Goal: Transaction & Acquisition: Purchase product/service

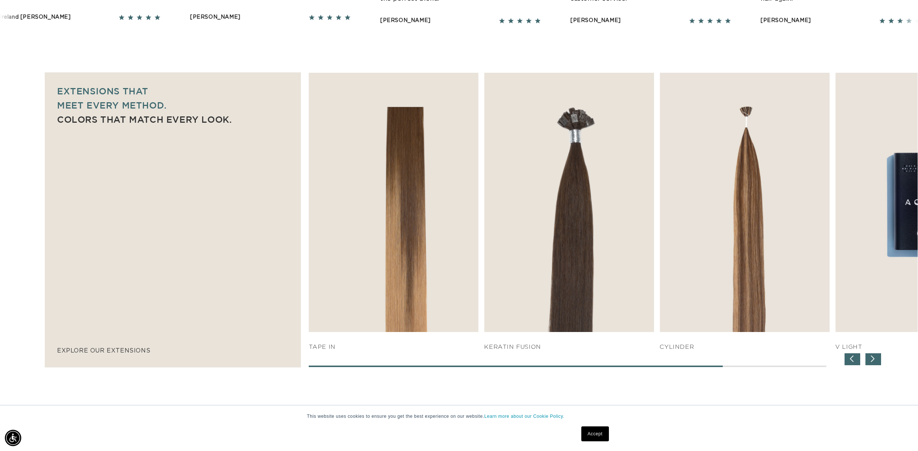
scroll to position [0, 1326]
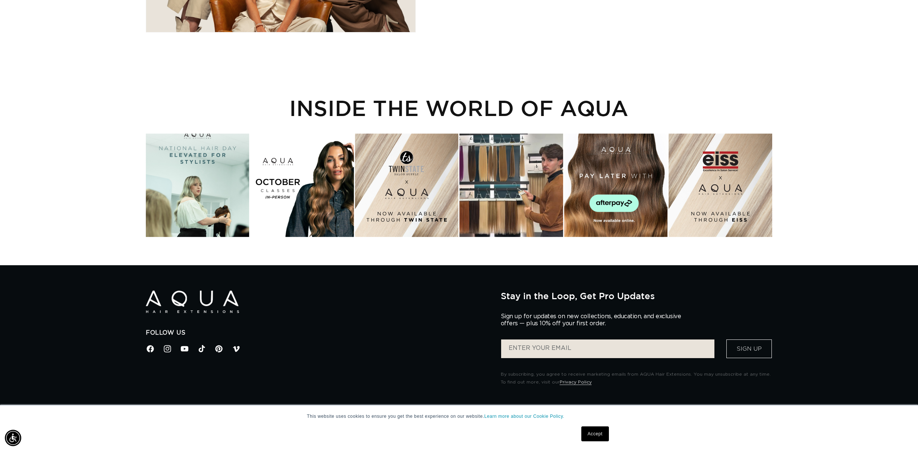
click at [335, 177] on div "Instagram post opens in a popup" at bounding box center [302, 185] width 104 height 104
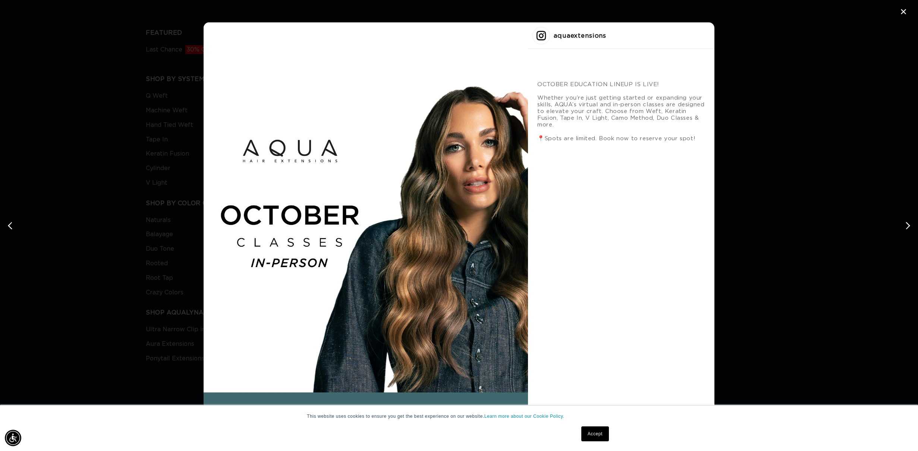
click at [592, 439] on link "Accept" at bounding box center [595, 433] width 28 height 15
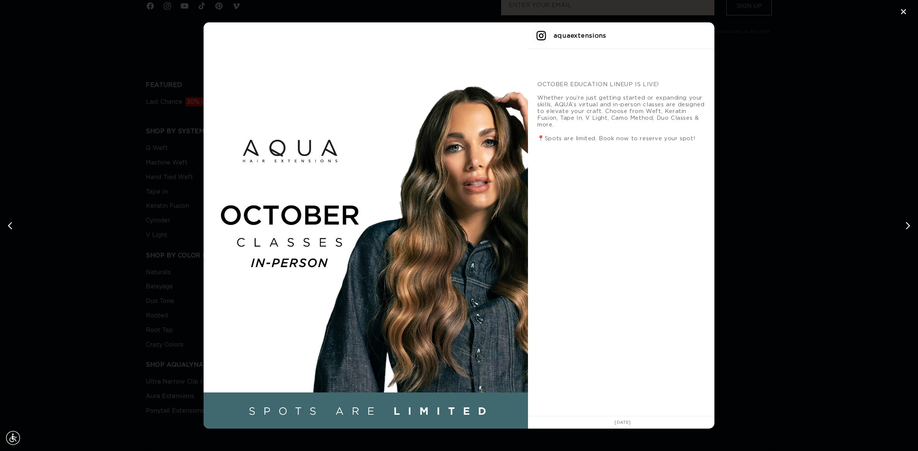
scroll to position [0, 663]
click at [438, 111] on div "Instagram post #2 details" at bounding box center [366, 225] width 324 height 406
click at [837, 37] on div "✕ aquaextensions OCTOBER EDUCATION LINEUP IS LIVE! Whether you’re just getting …" at bounding box center [459, 225] width 918 height 451
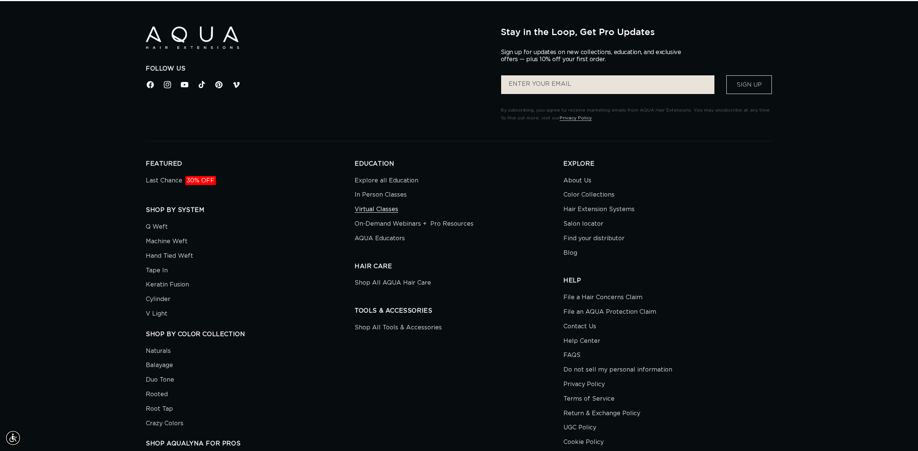
click at [390, 207] on link "Virtual Classes" at bounding box center [376, 209] width 44 height 15
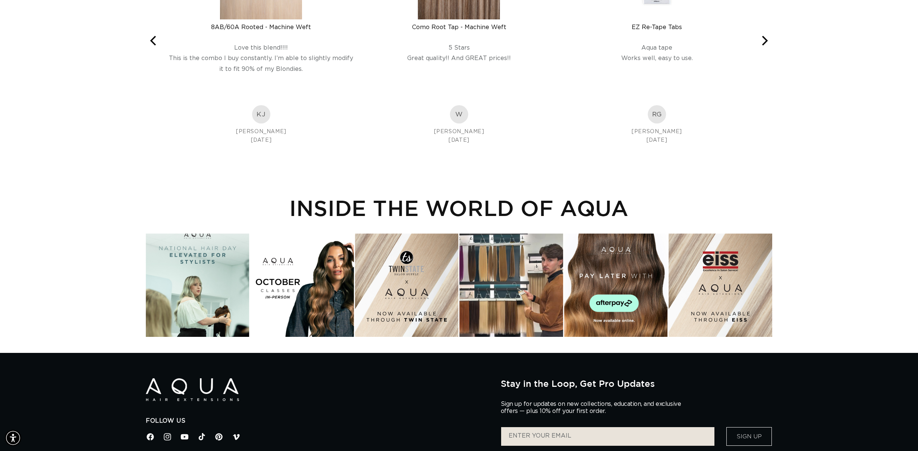
scroll to position [0, 663]
click at [641, 286] on div "Instagram post opens in a popup" at bounding box center [616, 285] width 104 height 104
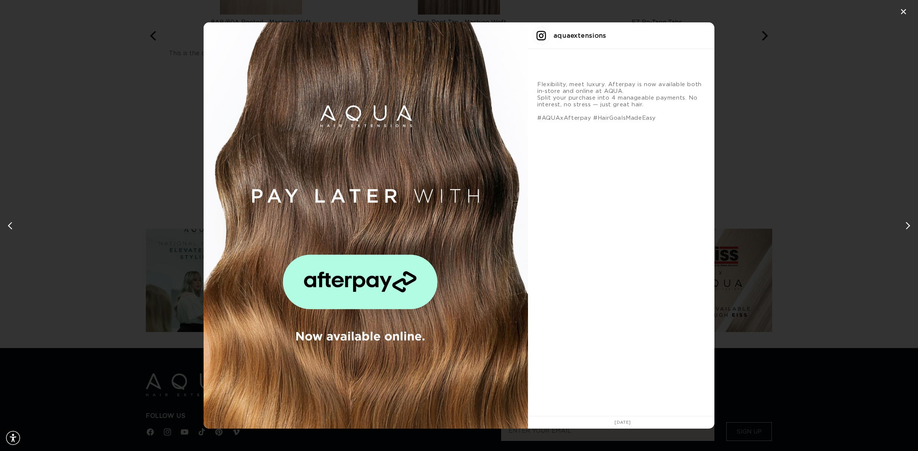
scroll to position [0, 0]
click at [902, 7] on div "✕" at bounding box center [903, 11] width 11 height 11
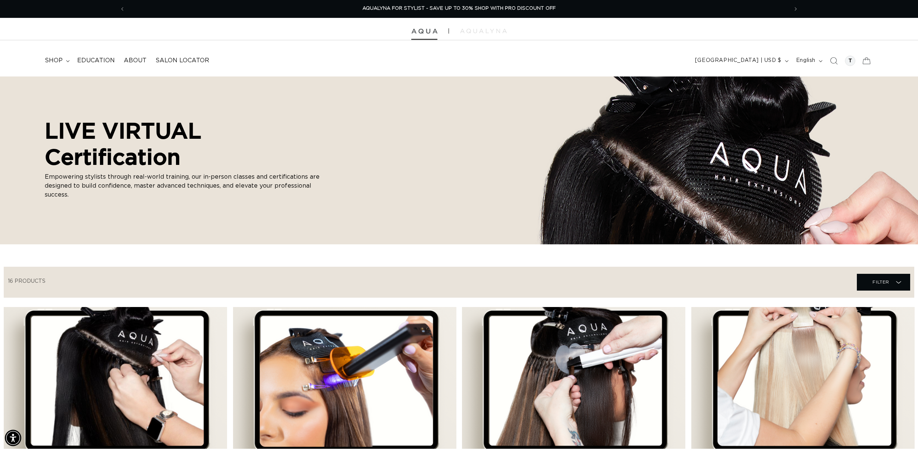
click at [433, 31] on img at bounding box center [424, 31] width 26 height 5
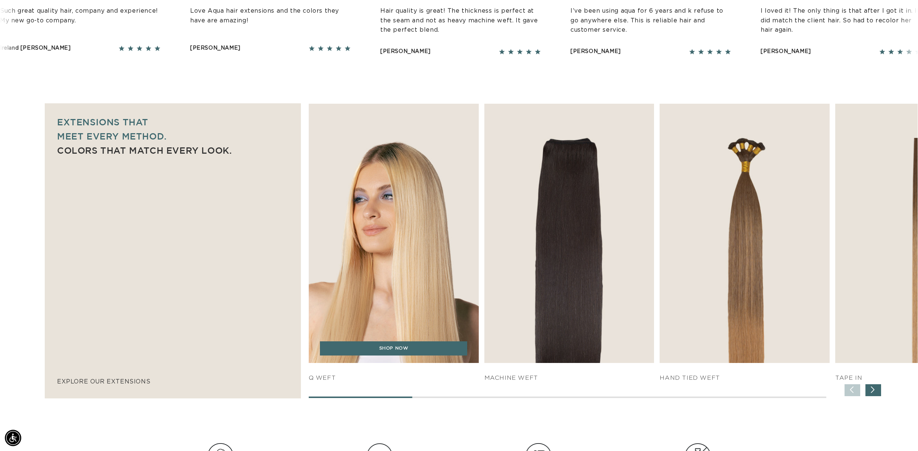
scroll to position [0, 663]
click at [376, 195] on img "1 / 7" at bounding box center [393, 233] width 179 height 272
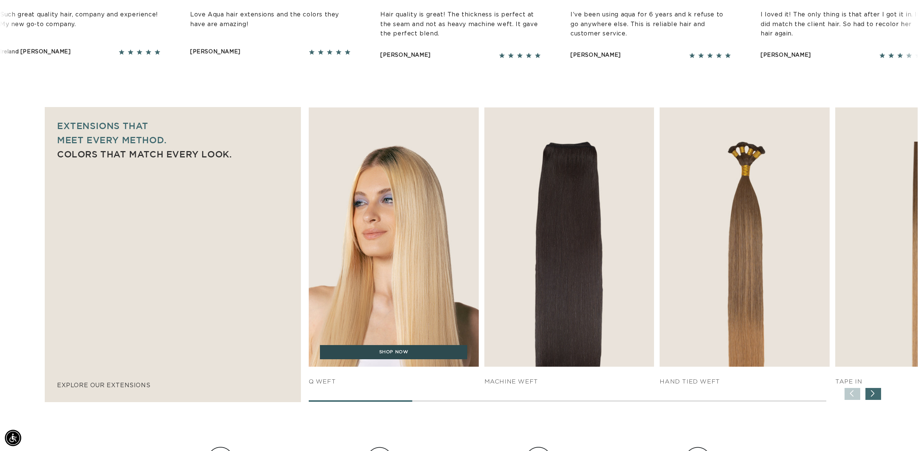
scroll to position [416, 0]
click at [401, 352] on link "SHOP NOW" at bounding box center [393, 351] width 147 height 14
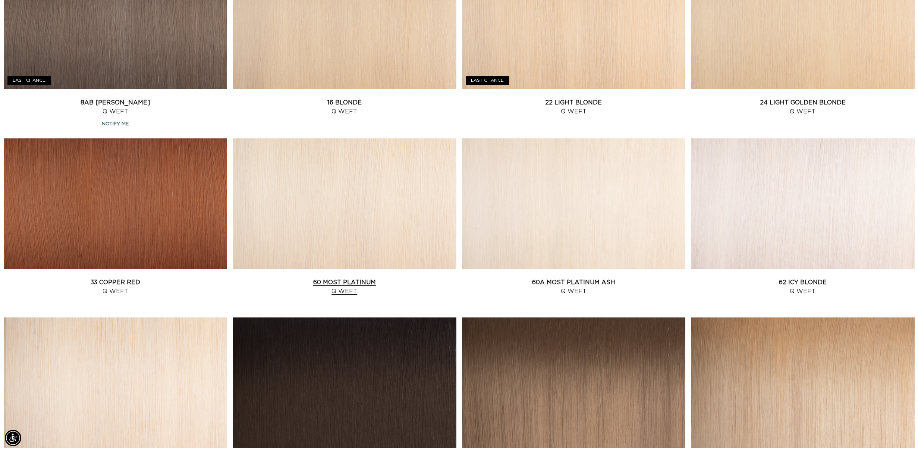
scroll to position [711, 0]
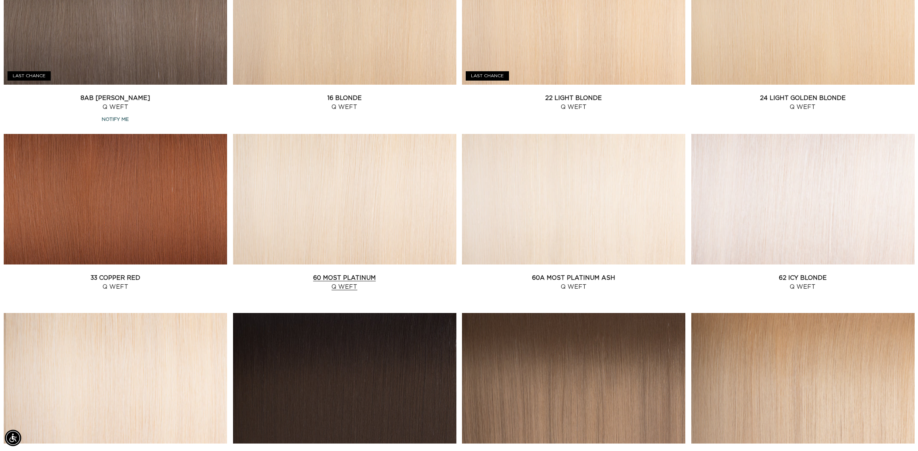
click at [360, 273] on link "60 Most Platinum Q Weft" at bounding box center [344, 282] width 223 height 18
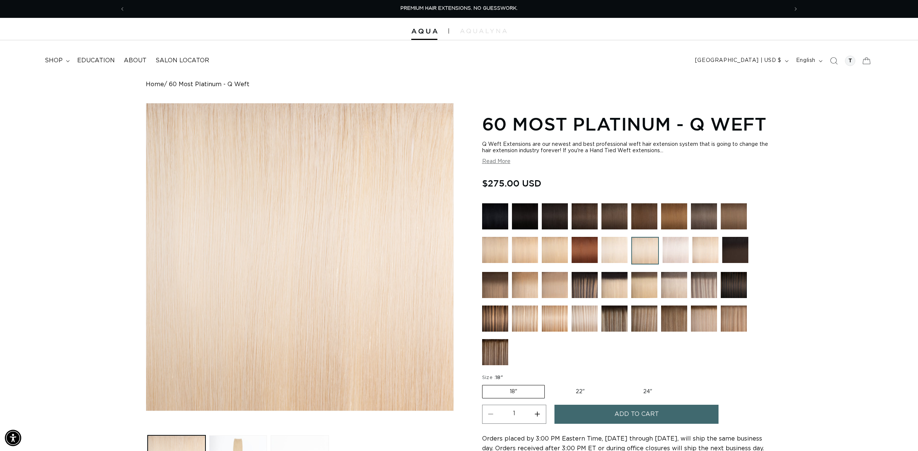
click at [532, 392] on label "18" Variant sold out or unavailable" at bounding box center [513, 391] width 63 height 13
click at [484, 384] on input "18" Variant sold out or unavailable" at bounding box center [484, 383] width 0 height 0
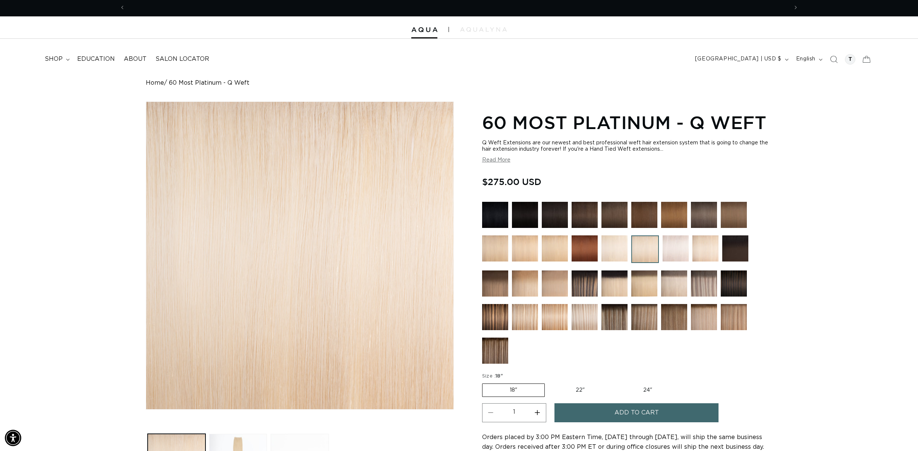
scroll to position [0, 1326]
